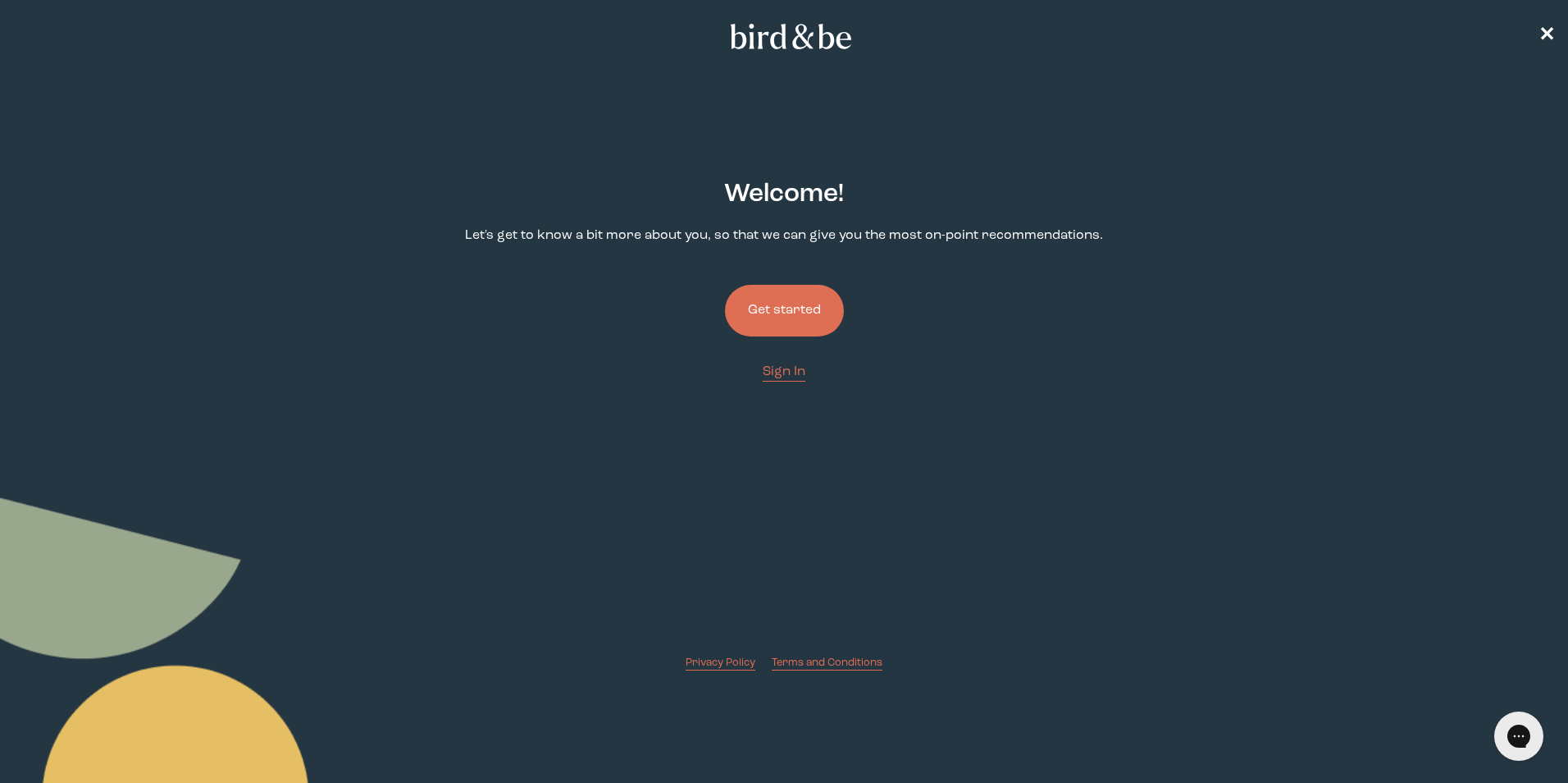
click at [791, 315] on button "Get started" at bounding box center [784, 311] width 119 height 52
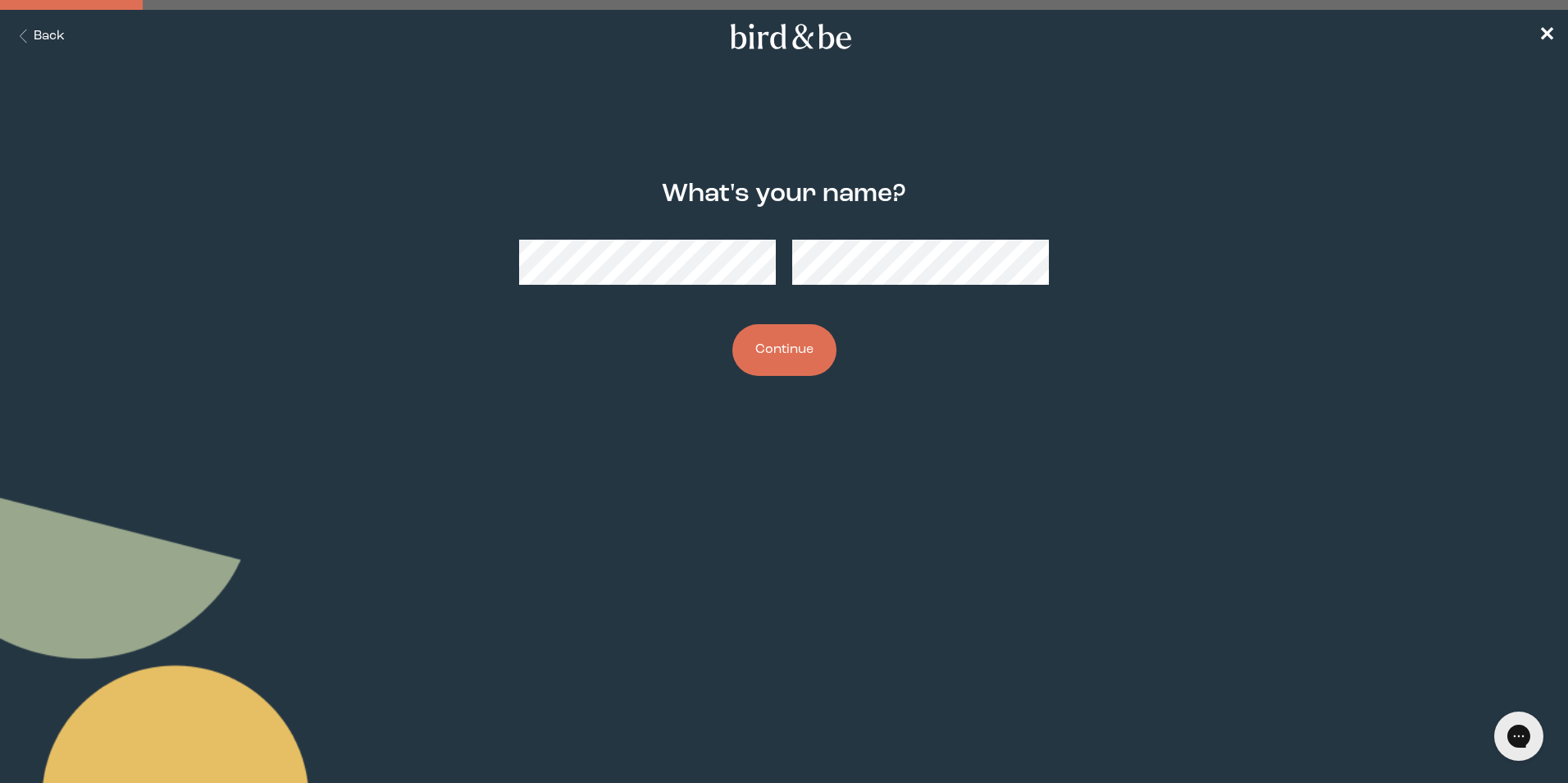
click at [788, 342] on button "Continue" at bounding box center [784, 350] width 104 height 52
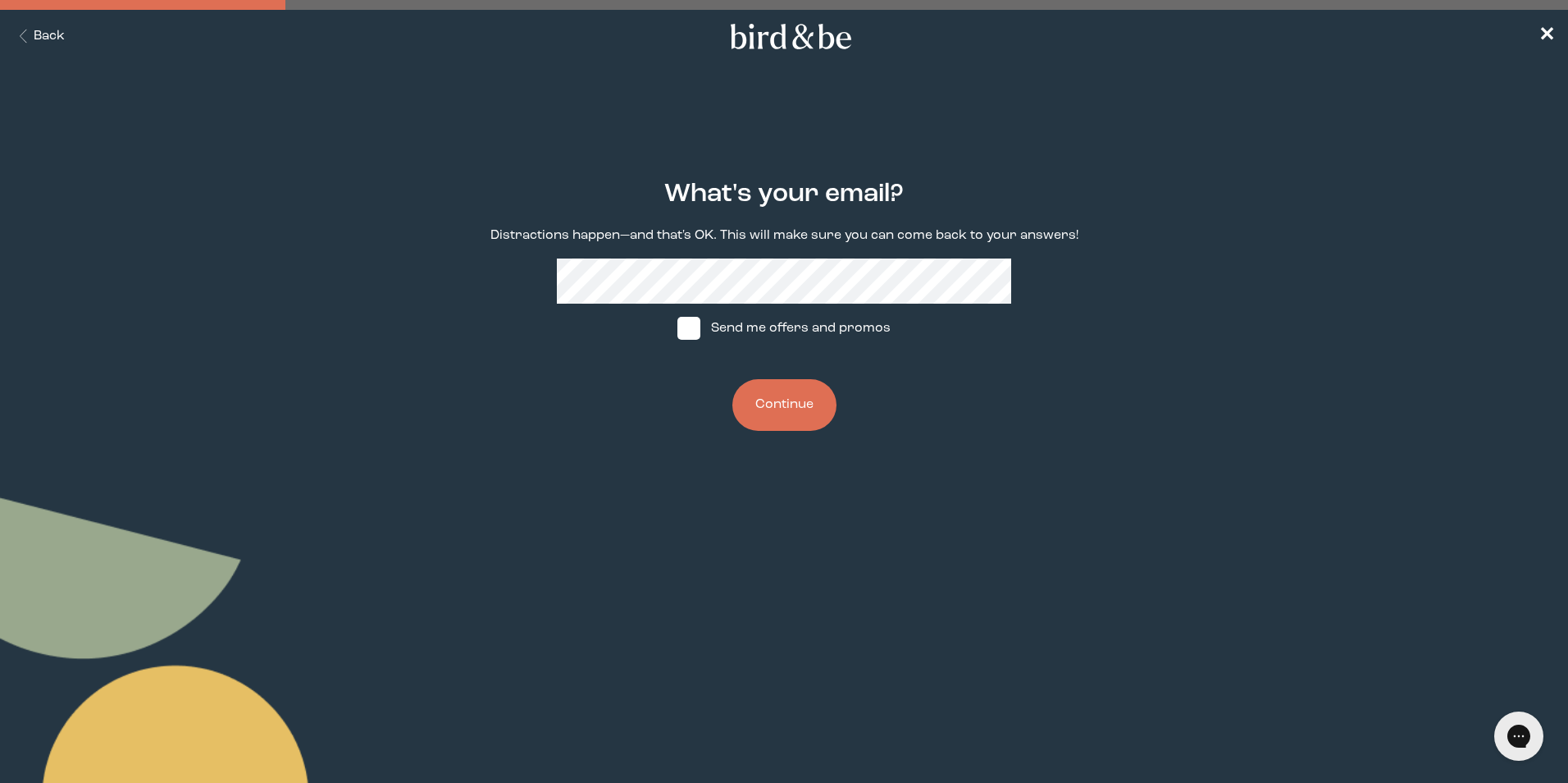
click at [683, 327] on span at bounding box center [689, 328] width 23 height 23
click at [677, 328] on input "Send me offers and promos" at bounding box center [677, 328] width 1 height 1
checkbox input "true"
click at [784, 401] on button "Continue" at bounding box center [784, 405] width 104 height 52
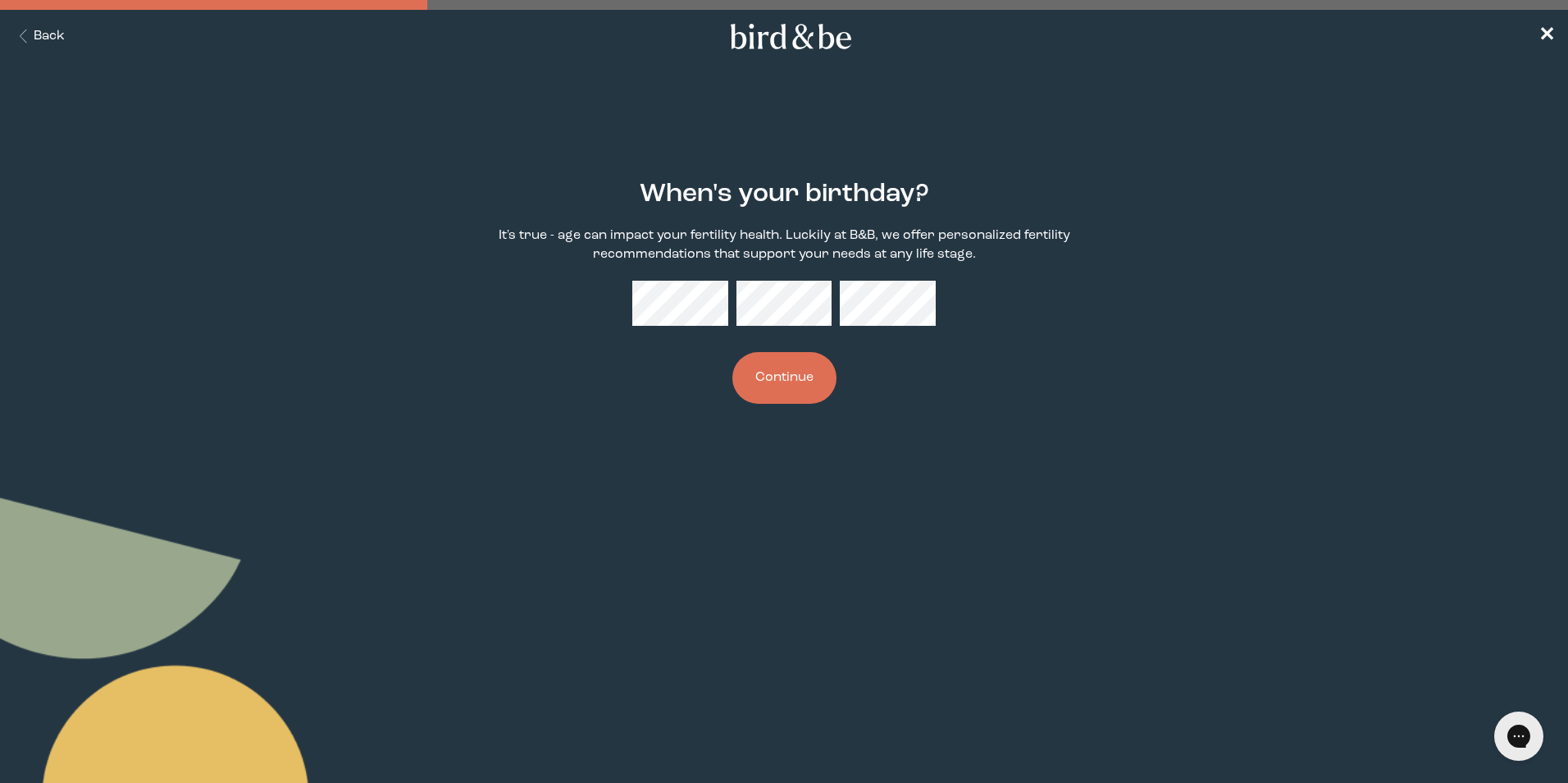
click at [759, 370] on button "Continue" at bounding box center [784, 378] width 104 height 52
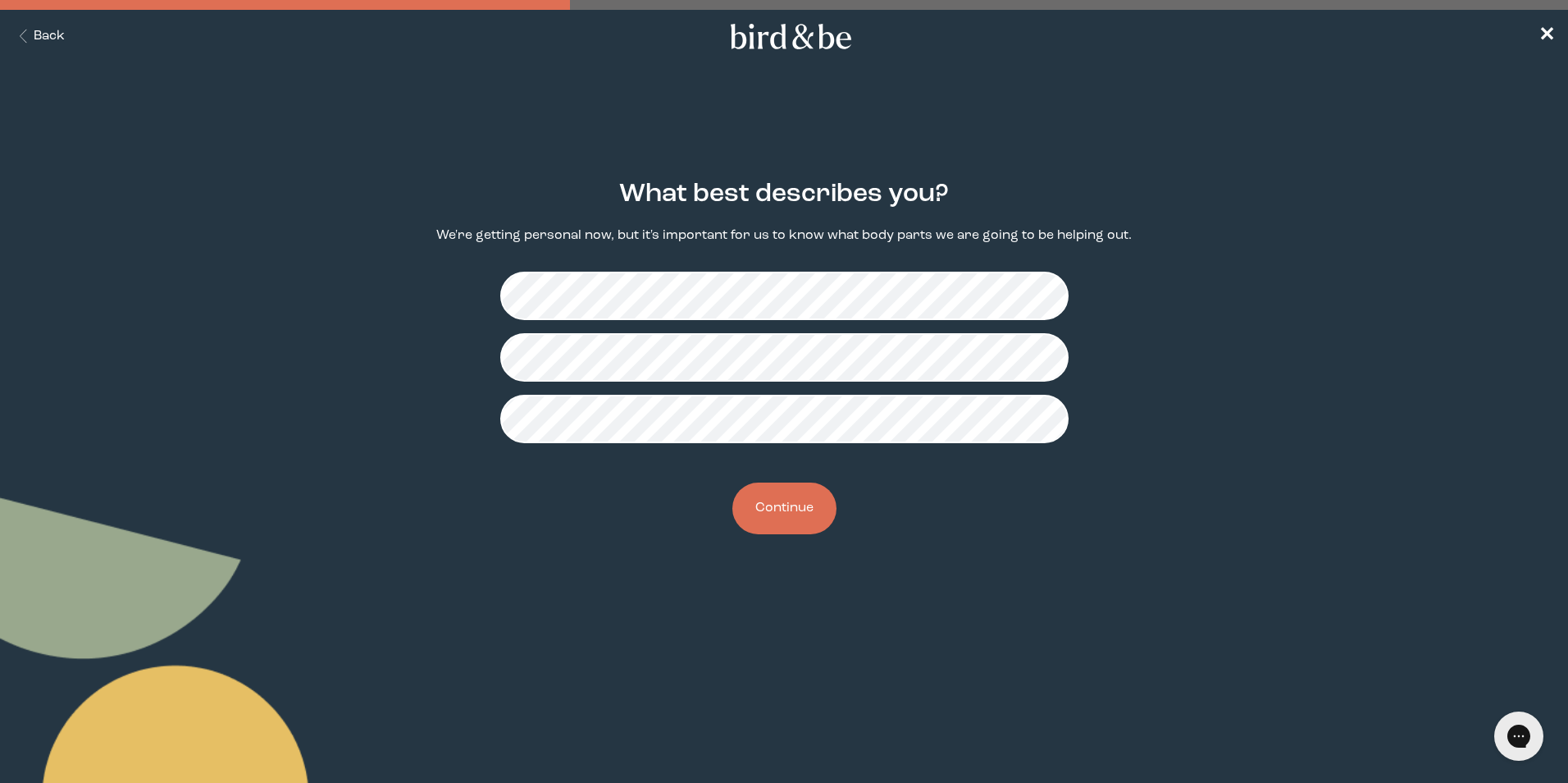
click at [759, 511] on button "Continue" at bounding box center [784, 508] width 104 height 52
click at [778, 494] on button "Continue" at bounding box center [784, 508] width 104 height 52
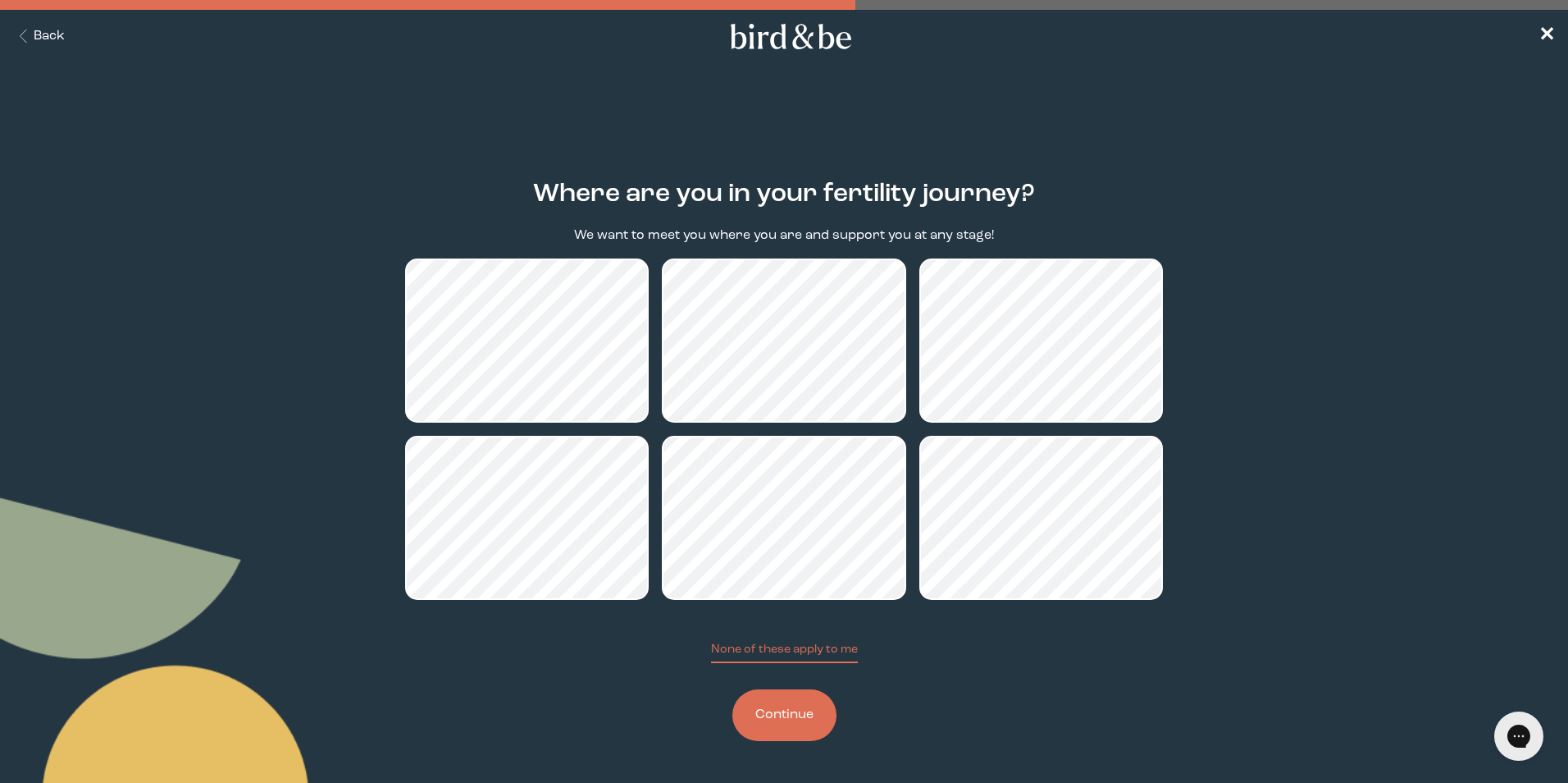
click at [788, 717] on button "Continue" at bounding box center [784, 715] width 104 height 52
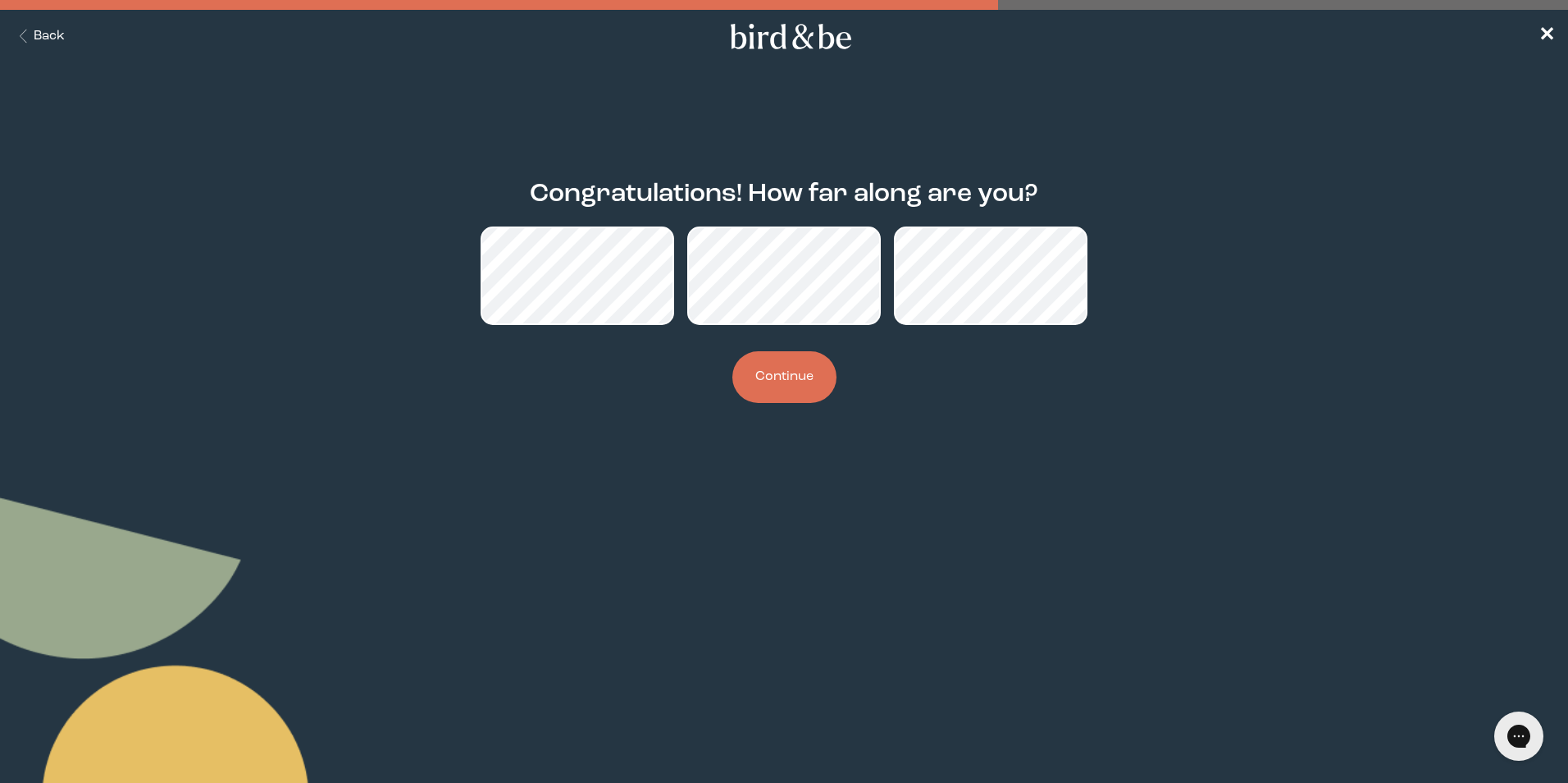
click at [772, 385] on button "Continue" at bounding box center [784, 377] width 104 height 52
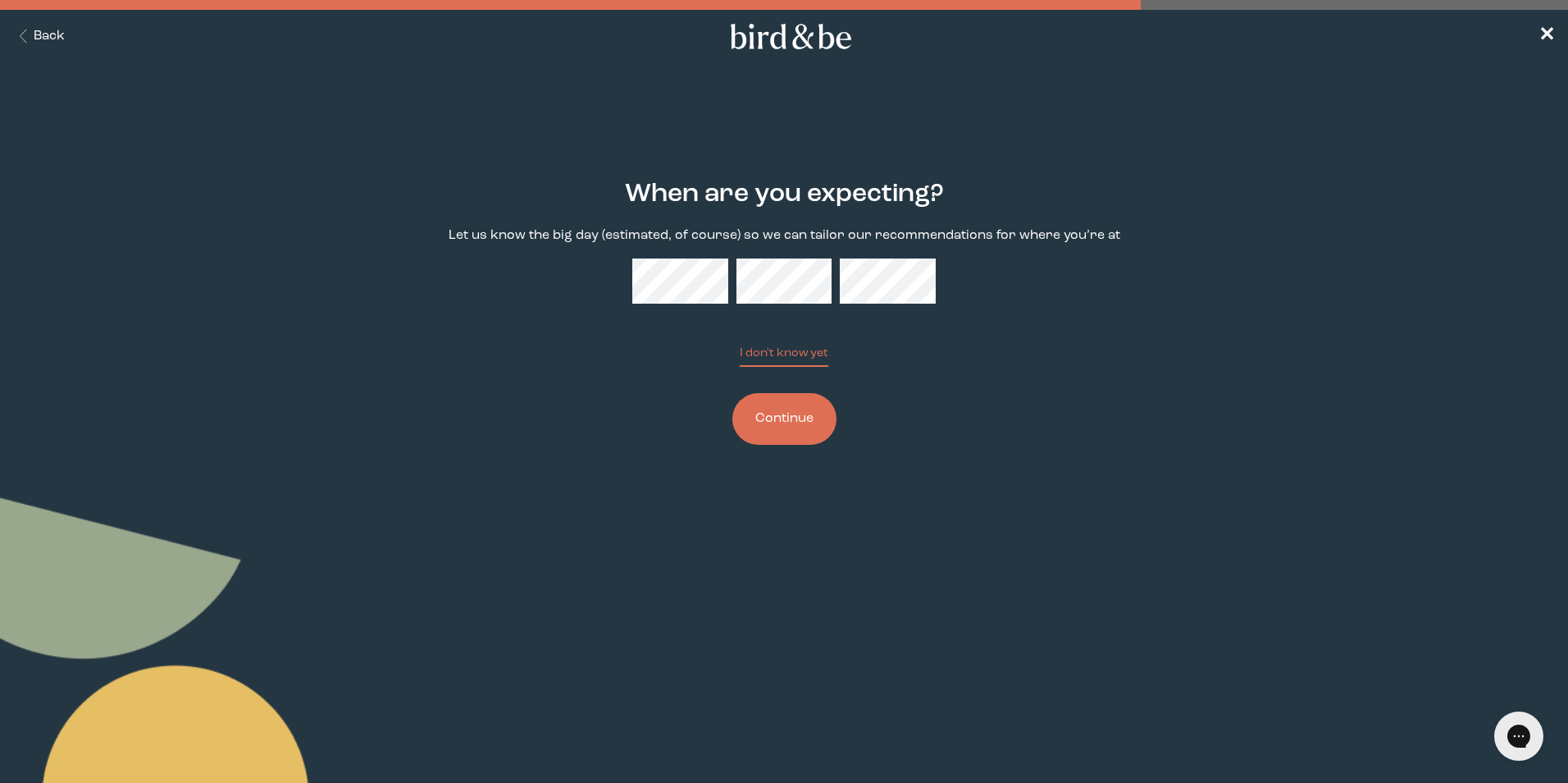
click at [771, 420] on button "Continue" at bounding box center [784, 419] width 104 height 52
click at [781, 413] on button "Continue" at bounding box center [784, 419] width 104 height 52
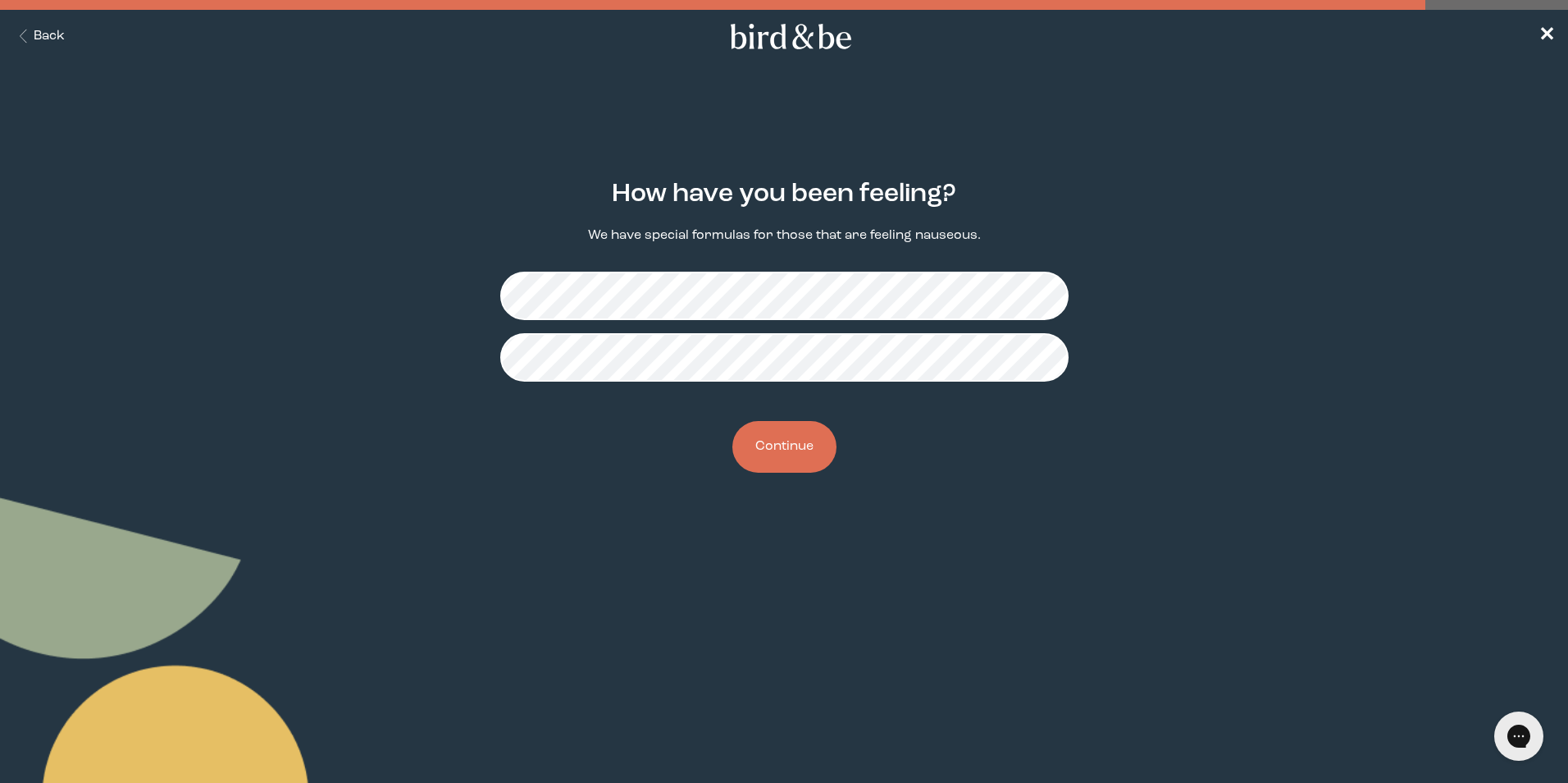
click at [772, 451] on button "Continue" at bounding box center [784, 446] width 104 height 52
